Goal: Ask a question

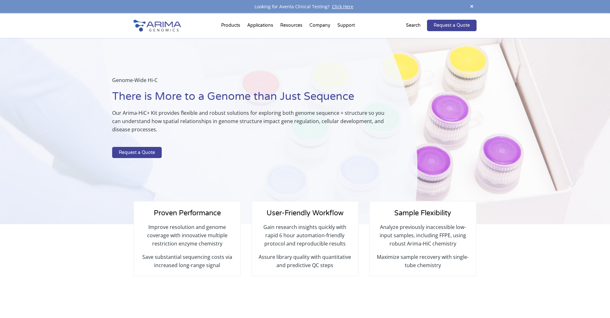
select select "[US_STATE]"
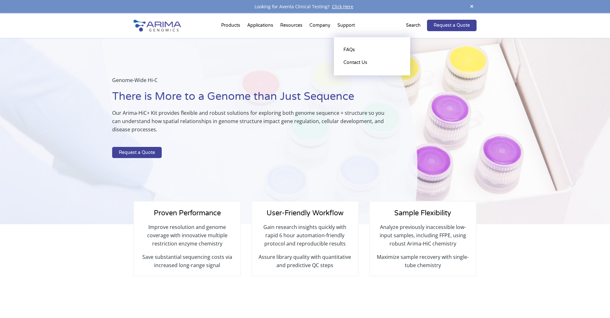
click at [346, 24] on li "Support FAQs Contact Us" at bounding box center [346, 27] width 24 height 22
click at [350, 52] on link "FAQs" at bounding box center [372, 50] width 64 height 13
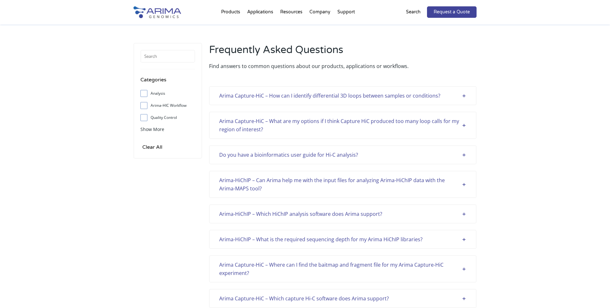
scroll to position [390, 0]
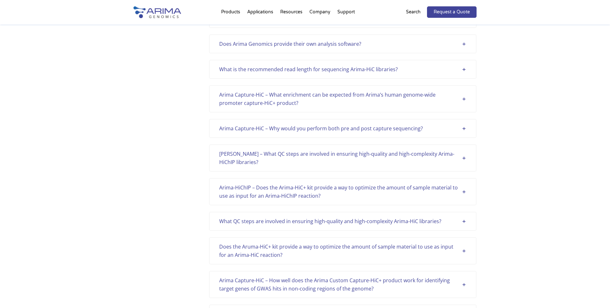
click at [260, 201] on div "Arima-HiChIP – Does the Arima-HiC+ kit provide a way to optimize the amount of …" at bounding box center [342, 191] width 267 height 27
click at [267, 219] on div "What QC steps are involved in ensuring high-quality and high-complexity Arima-H…" at bounding box center [342, 221] width 247 height 8
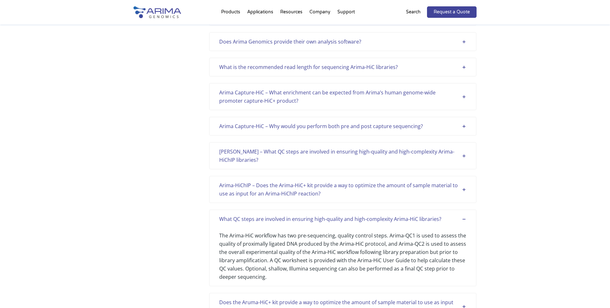
scroll to position [0, 0]
click at [286, 161] on div "Arima HiChI – What QC steps are involved in ensuring high-quality and high-comp…" at bounding box center [342, 155] width 247 height 17
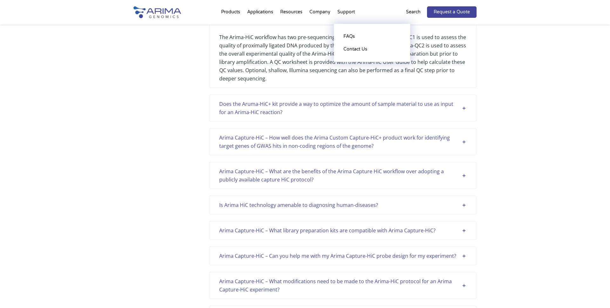
scroll to position [404, 0]
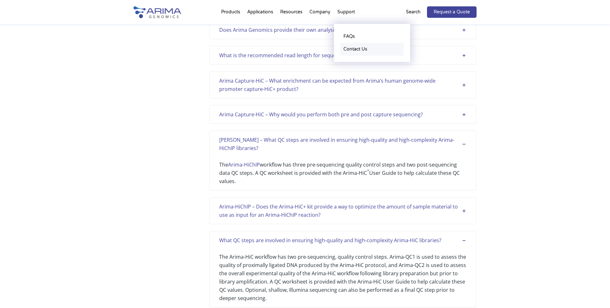
click at [346, 51] on link "Contact Us" at bounding box center [372, 49] width 64 height 13
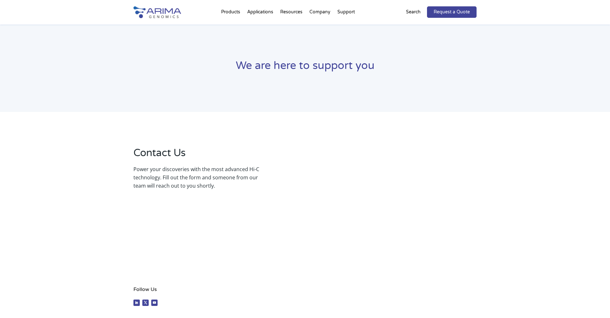
select select "[US_STATE]"
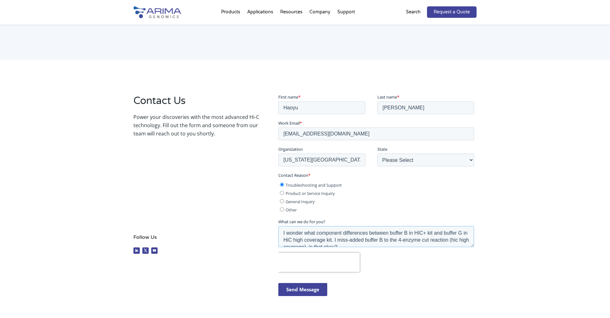
scroll to position [7, 0]
drag, startPoint x: 303, startPoint y: 230, endPoint x: 348, endPoint y: 247, distance: 47.8
click at [349, 248] on fieldset "What can we do for you? I wonder what component differences between buffer B in…" at bounding box center [377, 235] width 198 height 34
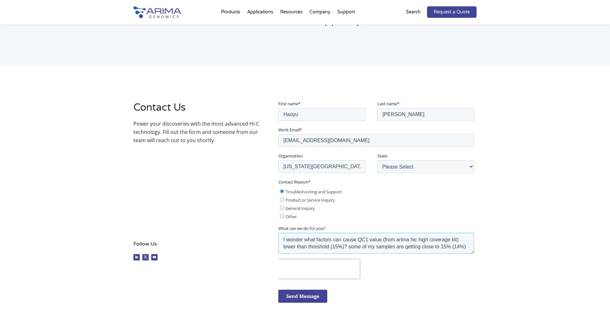
scroll to position [0, 0]
type textarea "I wonder what factors can cause QC1 value (from arima hic high coverage kit) lo…"
click at [291, 298] on input "Send Message" at bounding box center [302, 295] width 49 height 13
